Goal: Task Accomplishment & Management: Manage account settings

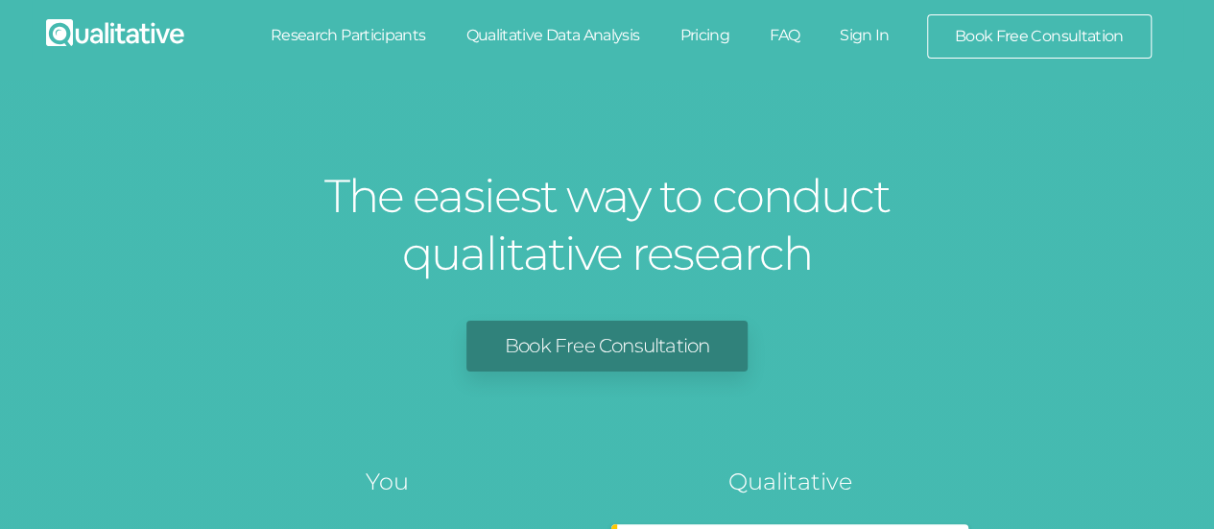
click at [871, 32] on link "Sign In" at bounding box center [864, 35] width 90 height 42
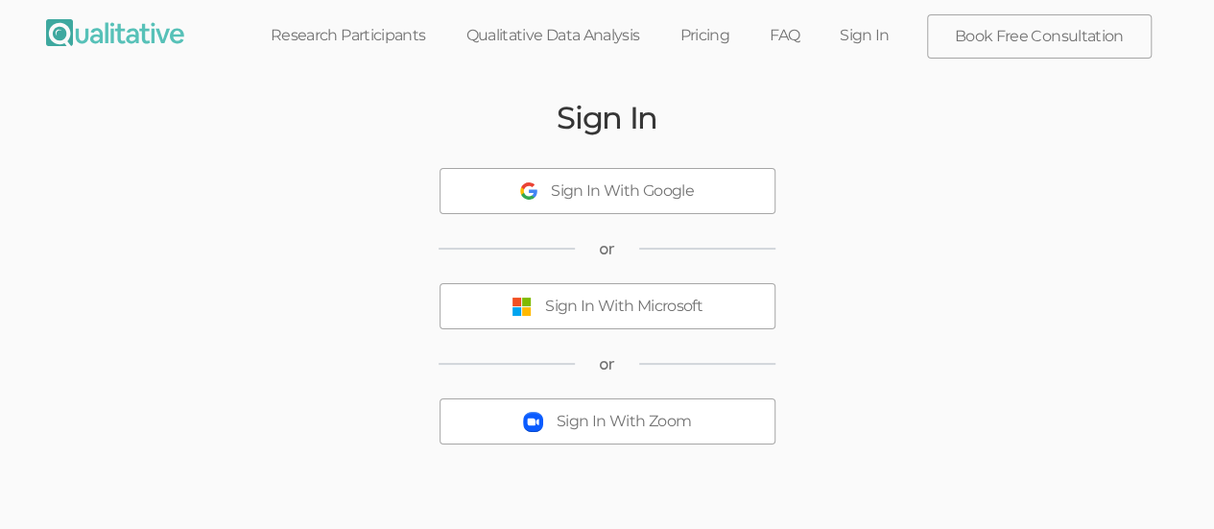
click at [634, 301] on div "Sign In With Microsoft" at bounding box center [623, 307] width 157 height 22
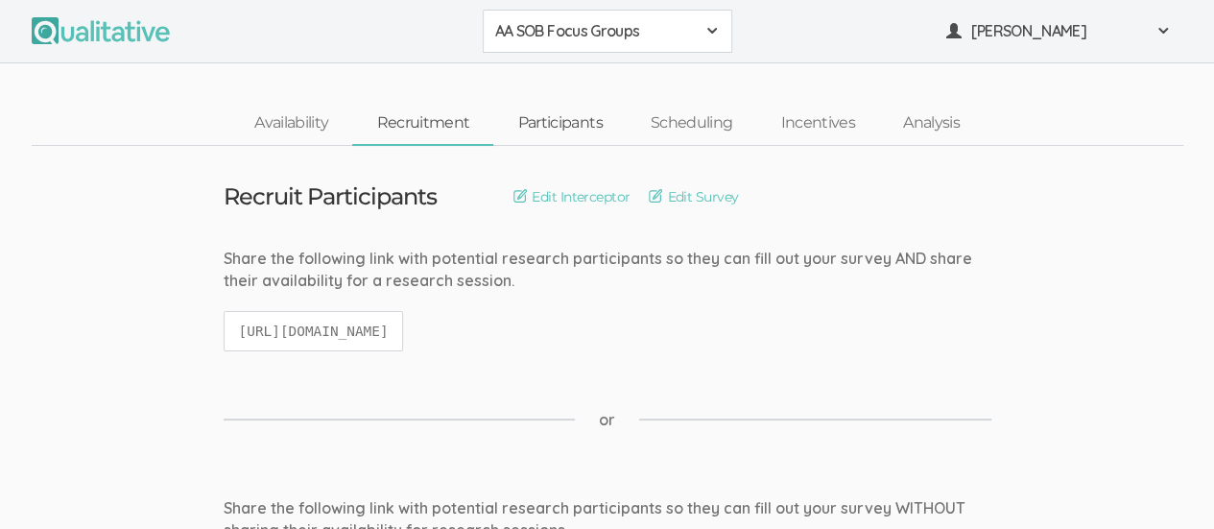
click at [572, 124] on link "Participants" at bounding box center [559, 123] width 132 height 41
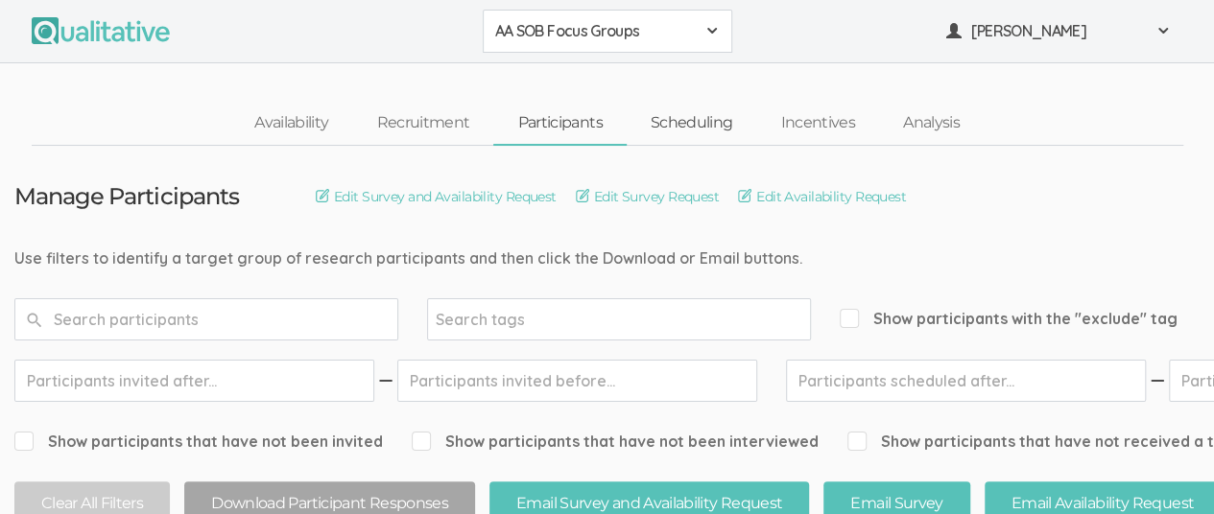
click at [701, 123] on link "Scheduling" at bounding box center [692, 123] width 131 height 41
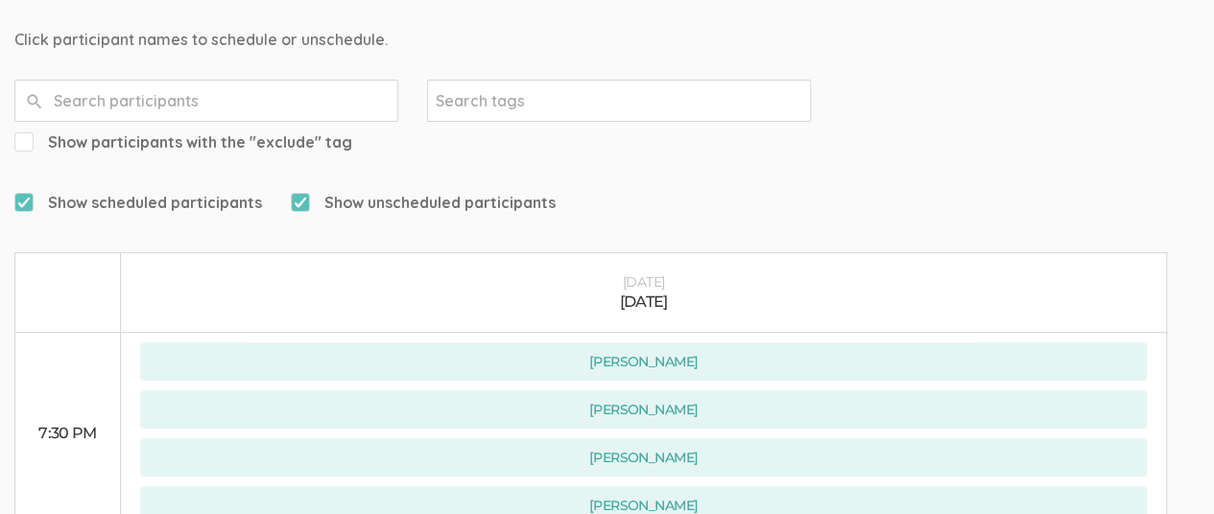
scroll to position [342, 0]
